Goal: Transaction & Acquisition: Purchase product/service

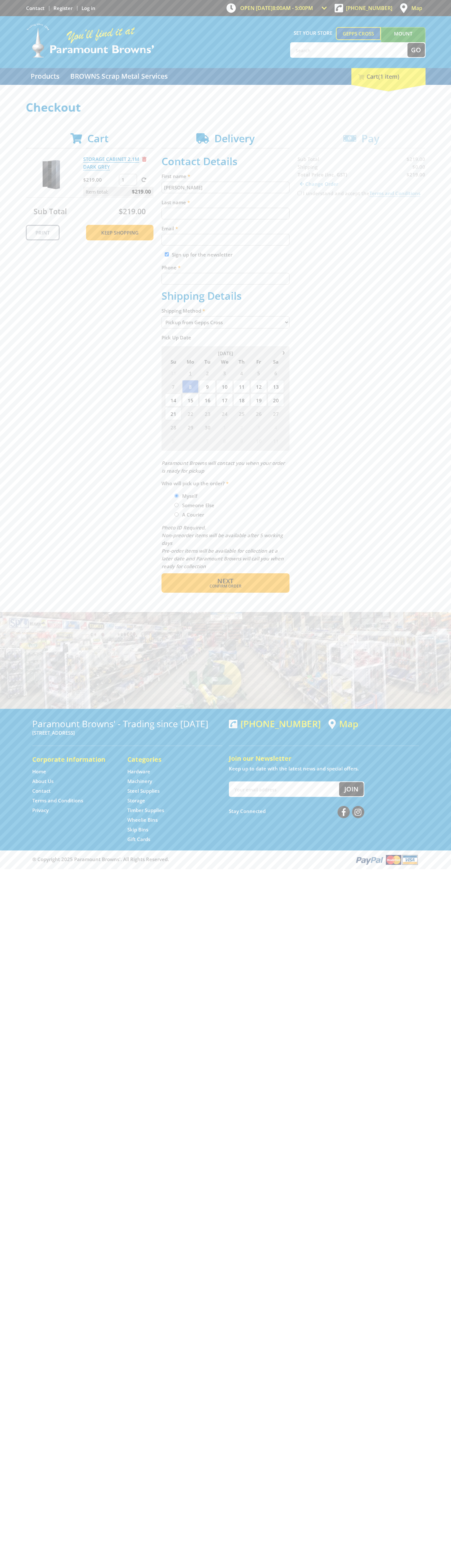
type input "[PERSON_NAME]"
type input "[EMAIL_ADDRESS][DOMAIN_NAME]"
type input "0293744000"
click at [225, 581] on span "Next" at bounding box center [225, 581] width 16 height 9
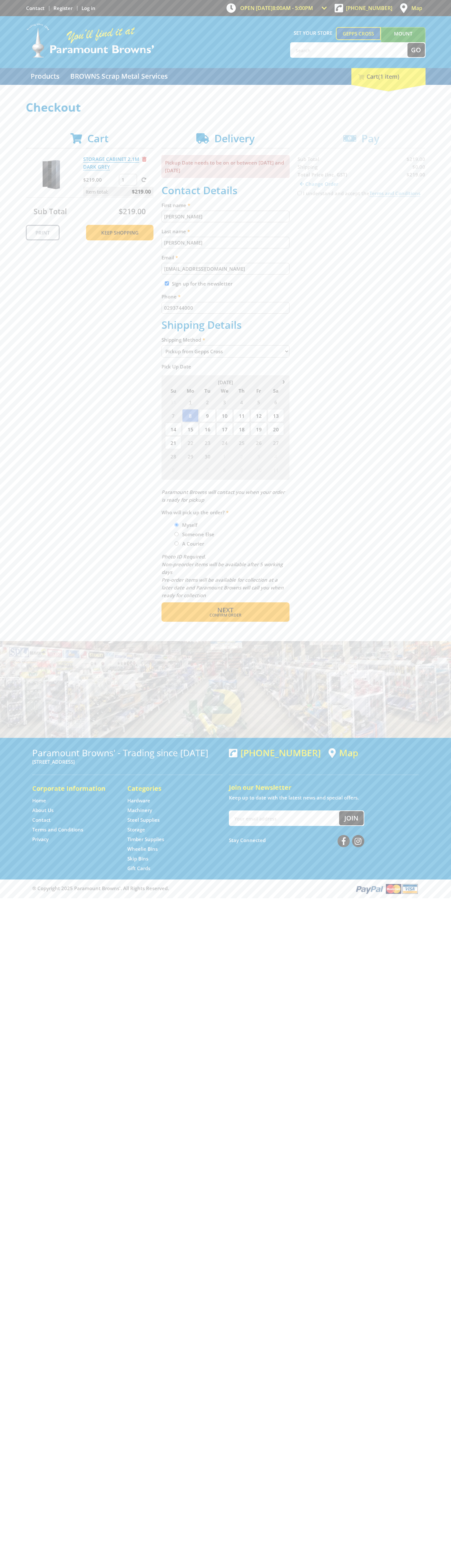
type input "[PERSON_NAME]"
click at [225, 615] on span "Confirm order" at bounding box center [225, 615] width 101 height 4
click at [225, 610] on span "Next" at bounding box center [225, 610] width 16 height 9
